Goal: Information Seeking & Learning: Learn about a topic

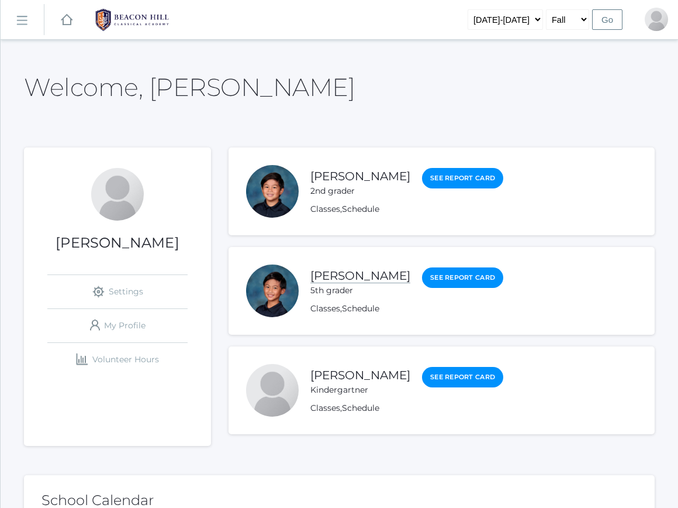
click at [347, 273] on link "[PERSON_NAME]" at bounding box center [361, 275] width 100 height 15
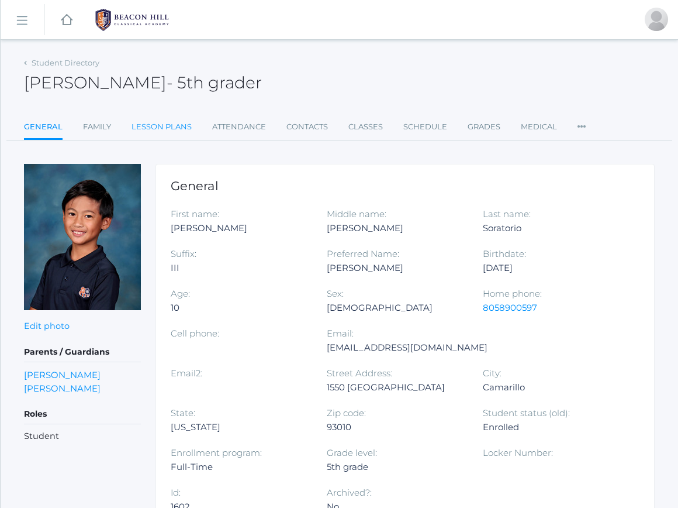
click at [154, 129] on link "Lesson Plans" at bounding box center [162, 126] width 60 height 23
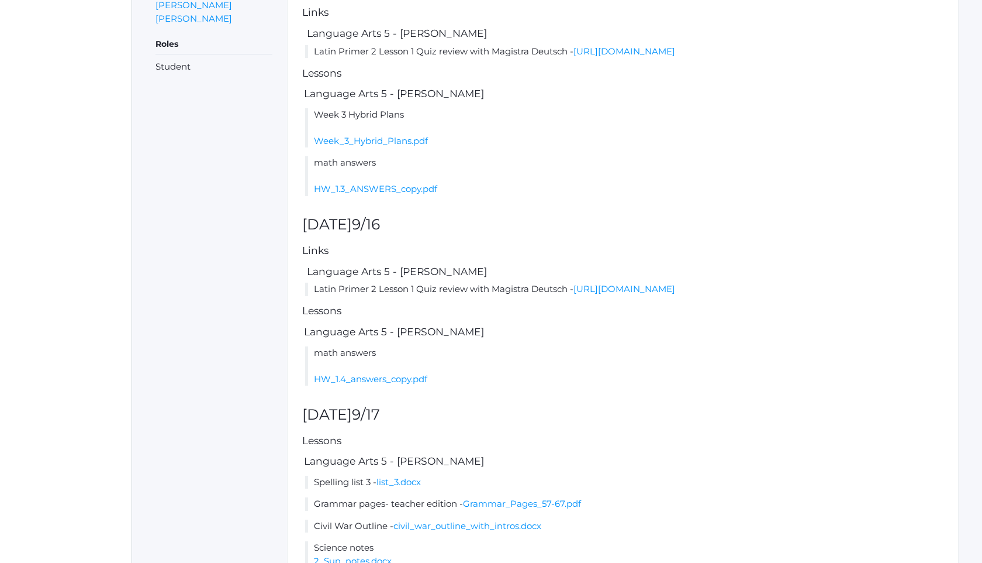
scroll to position [374, 0]
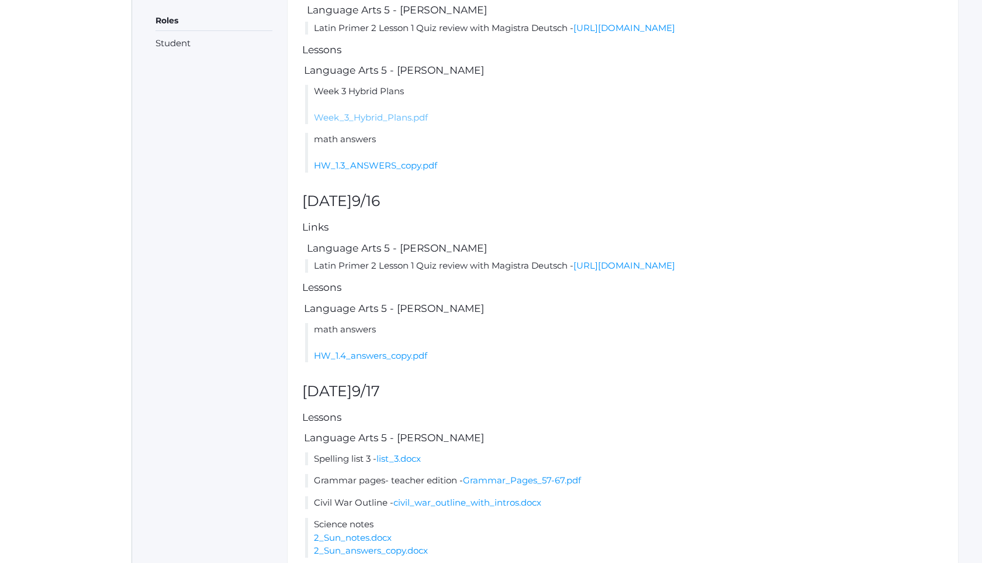
click at [377, 123] on link "Week_3_Hybrid_Plans.pdf" at bounding box center [371, 117] width 114 height 11
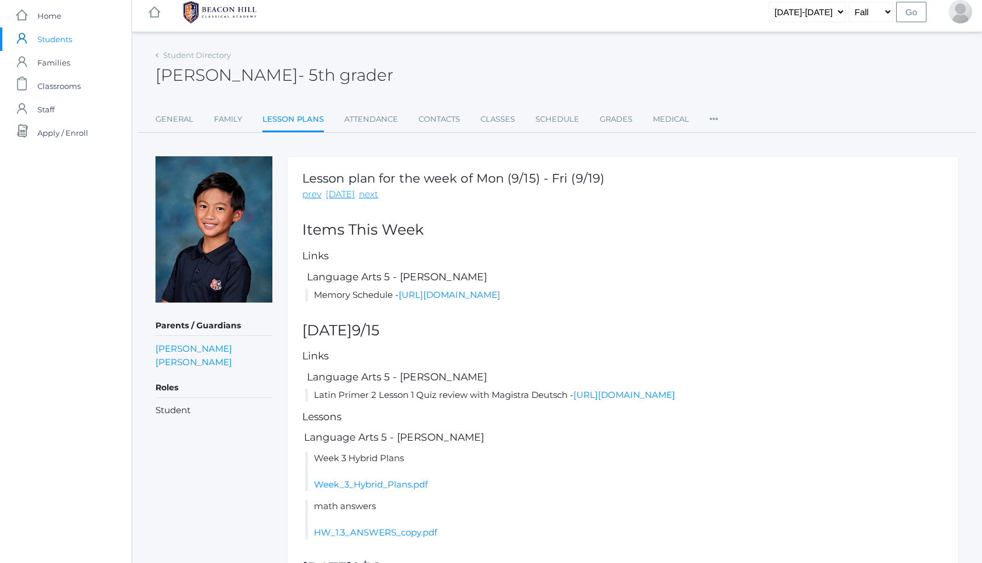
scroll to position [0, 0]
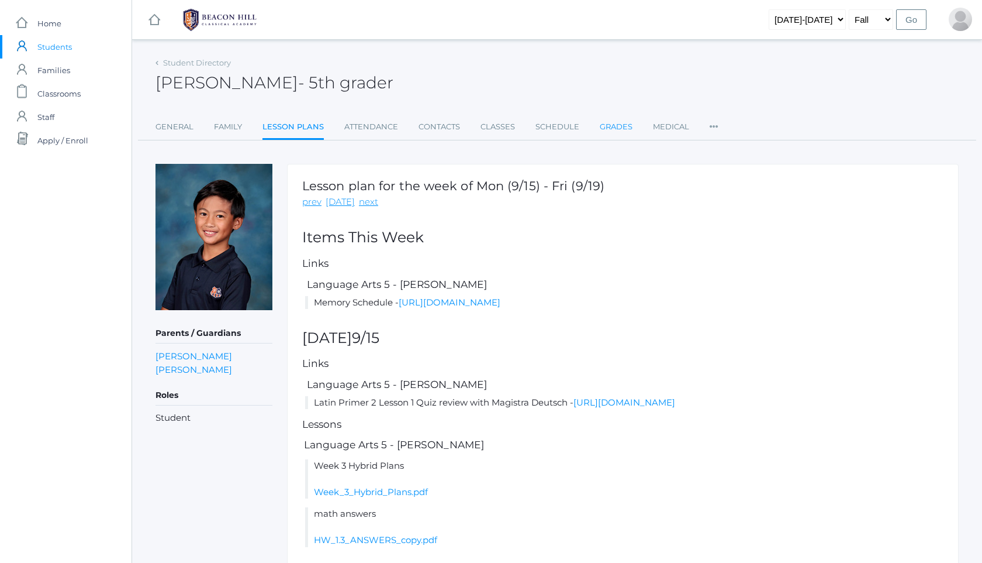
click at [612, 125] on link "Grades" at bounding box center [616, 126] width 33 height 23
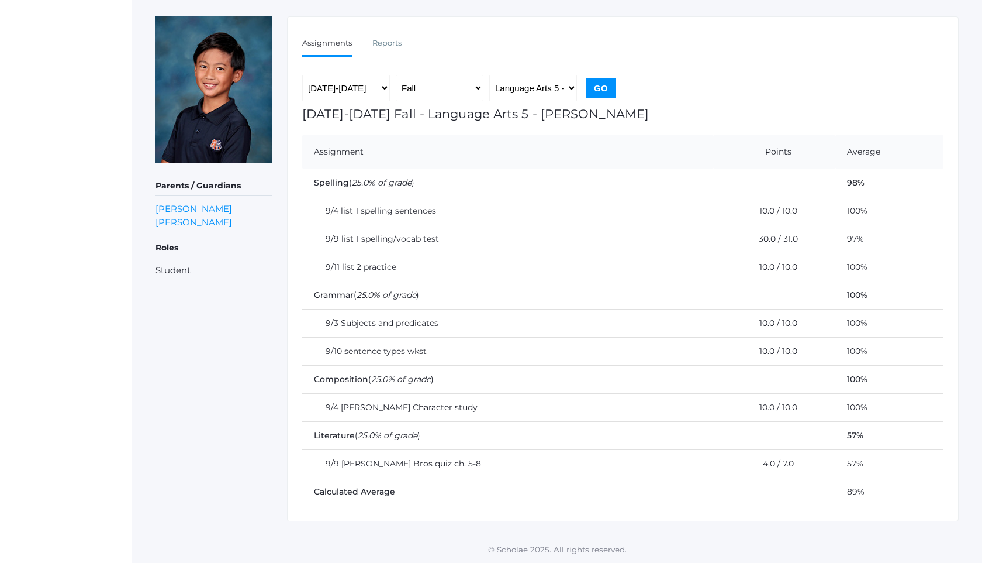
scroll to position [148, 0]
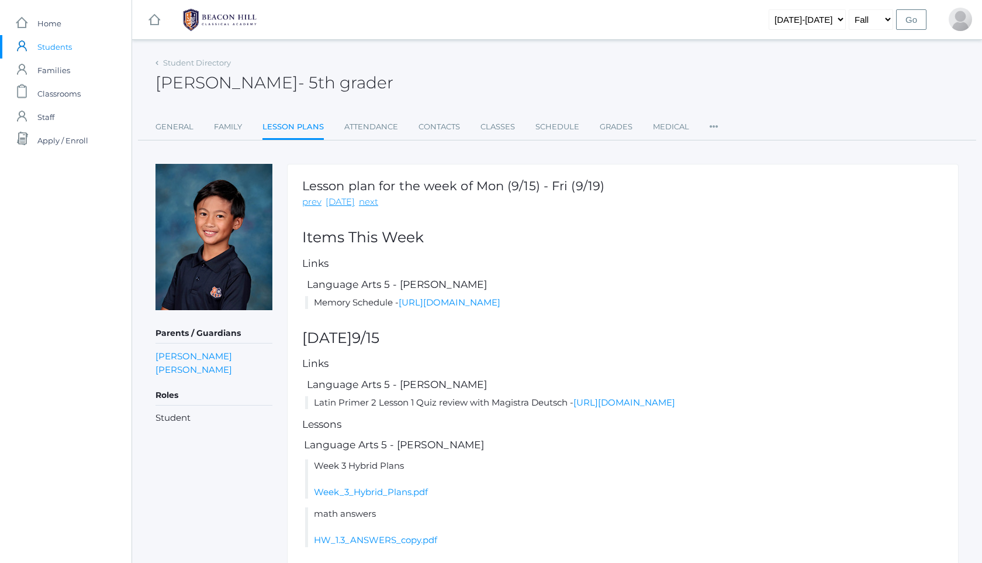
click at [196, 9] on img at bounding box center [220, 19] width 88 height 29
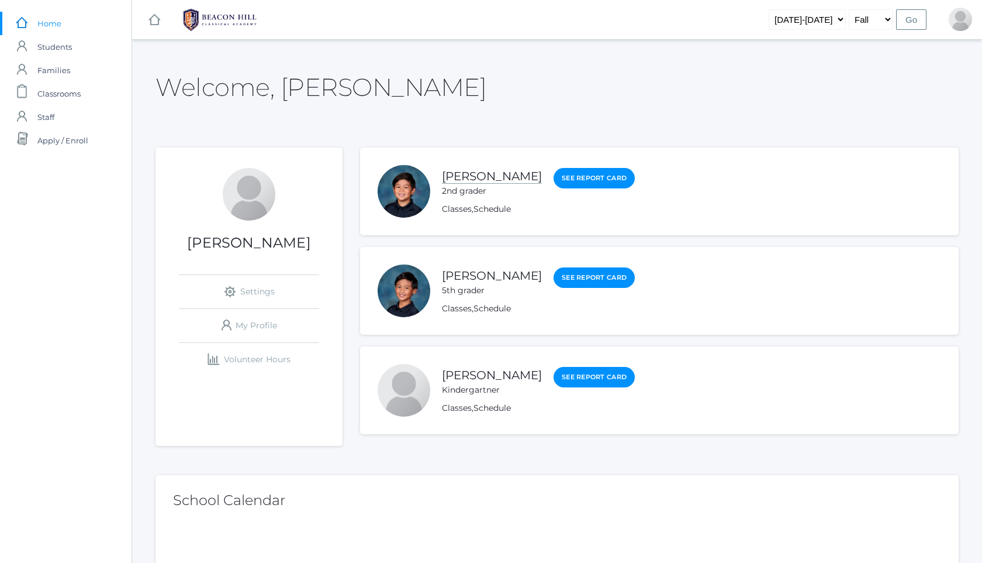
click at [483, 179] on link "[PERSON_NAME]" at bounding box center [492, 176] width 100 height 15
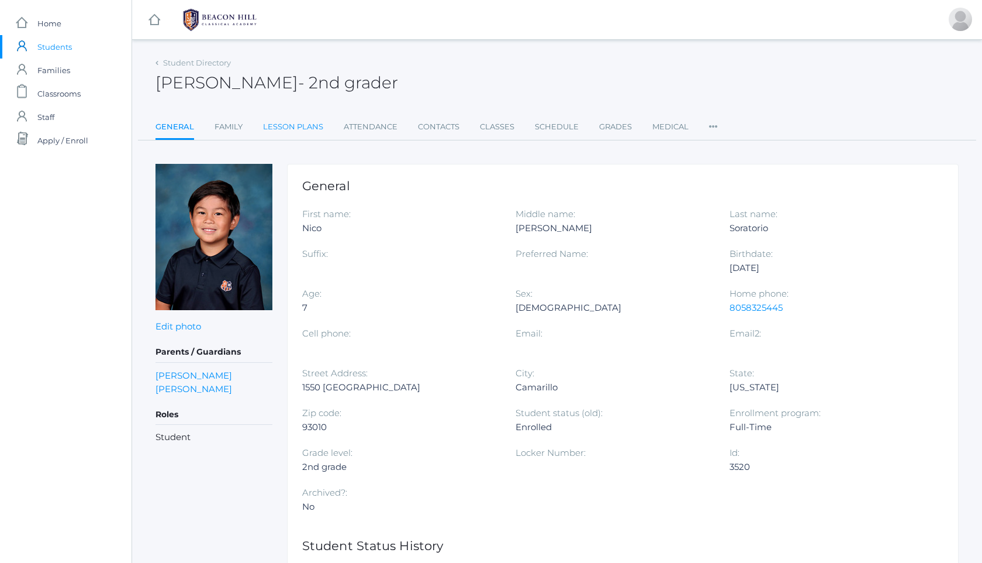
click at [313, 126] on link "Lesson Plans" at bounding box center [293, 126] width 60 height 23
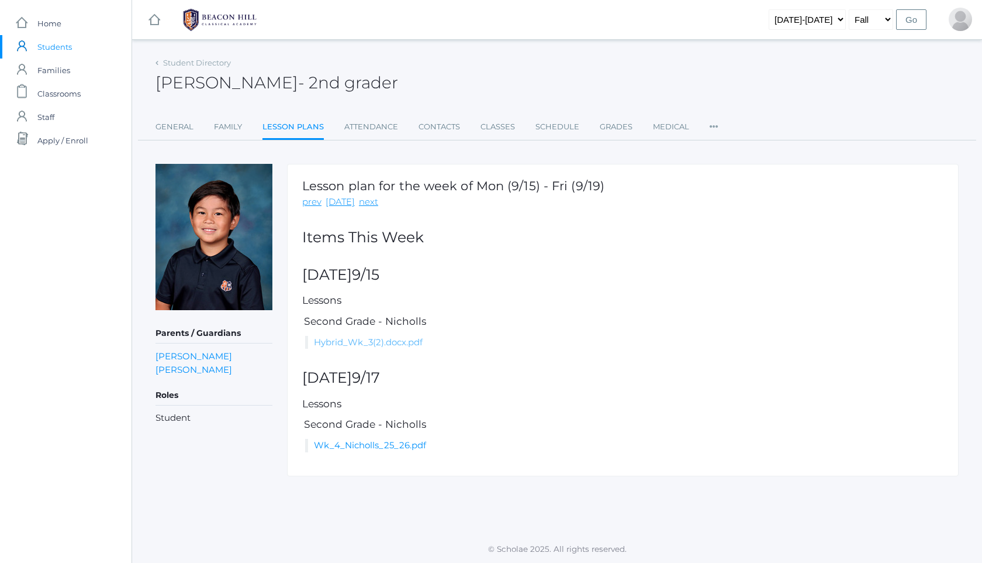
click at [411, 347] on link "Hybrid_Wk_3(2).docx.pdf" at bounding box center [368, 341] width 109 height 11
